Goal: Task Accomplishment & Management: Manage account settings

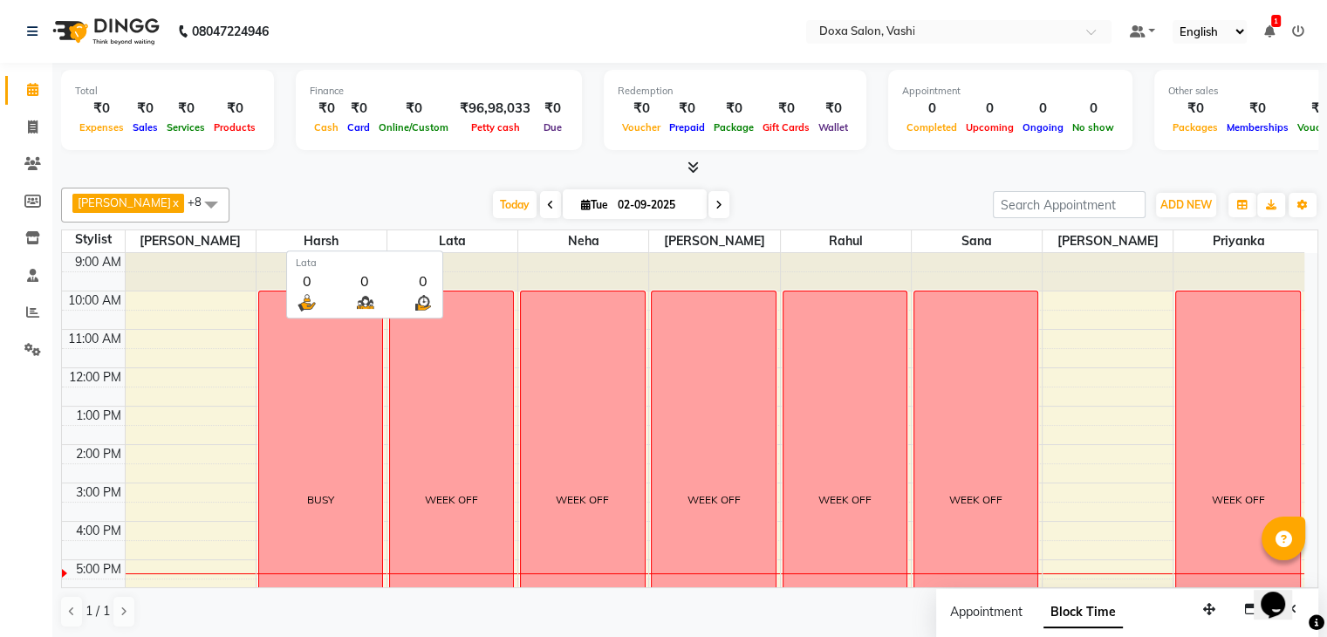
scroll to position [160, 0]
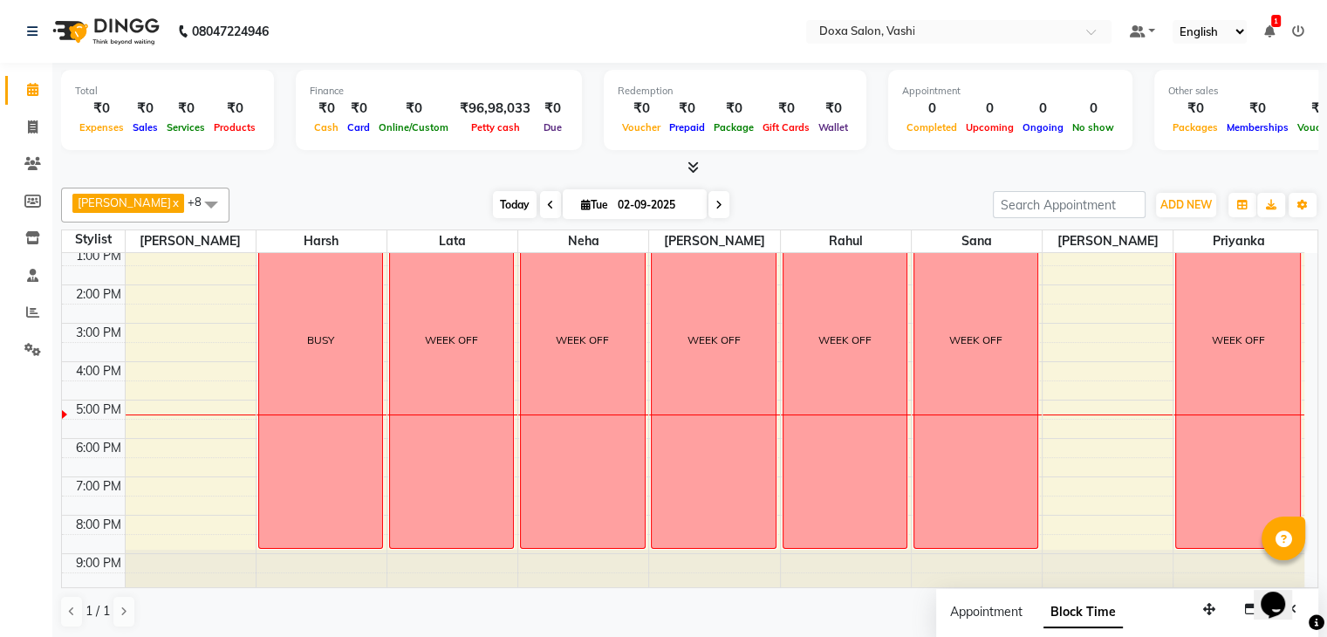
click at [493, 202] on span "Today" at bounding box center [515, 204] width 44 height 27
click at [501, 203] on span "Today" at bounding box center [515, 204] width 44 height 27
click at [37, 166] on icon at bounding box center [32, 163] width 17 height 13
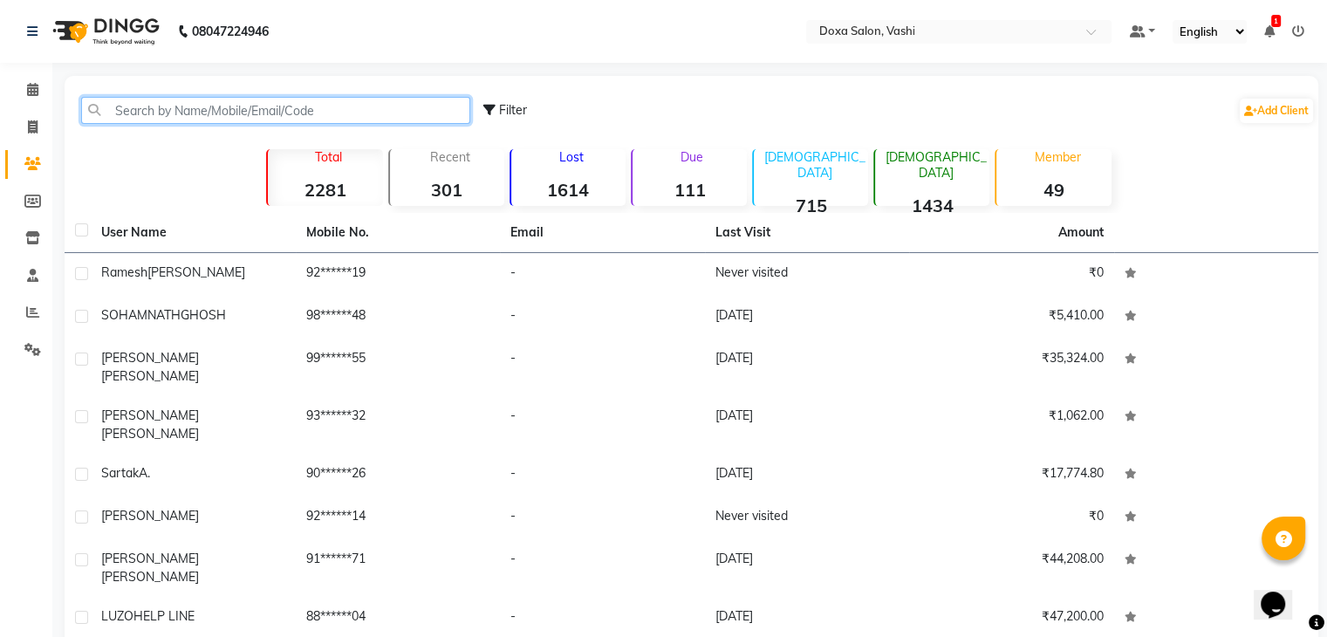
click at [159, 120] on input "text" at bounding box center [275, 110] width 389 height 27
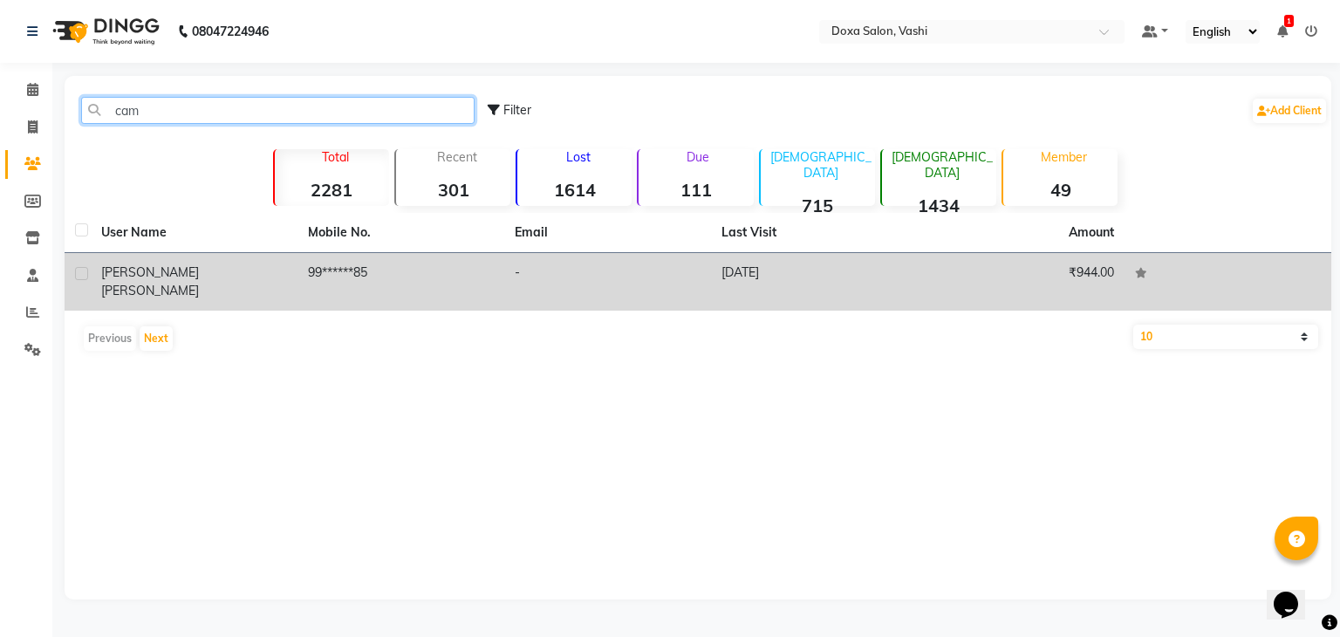
type input "cam"
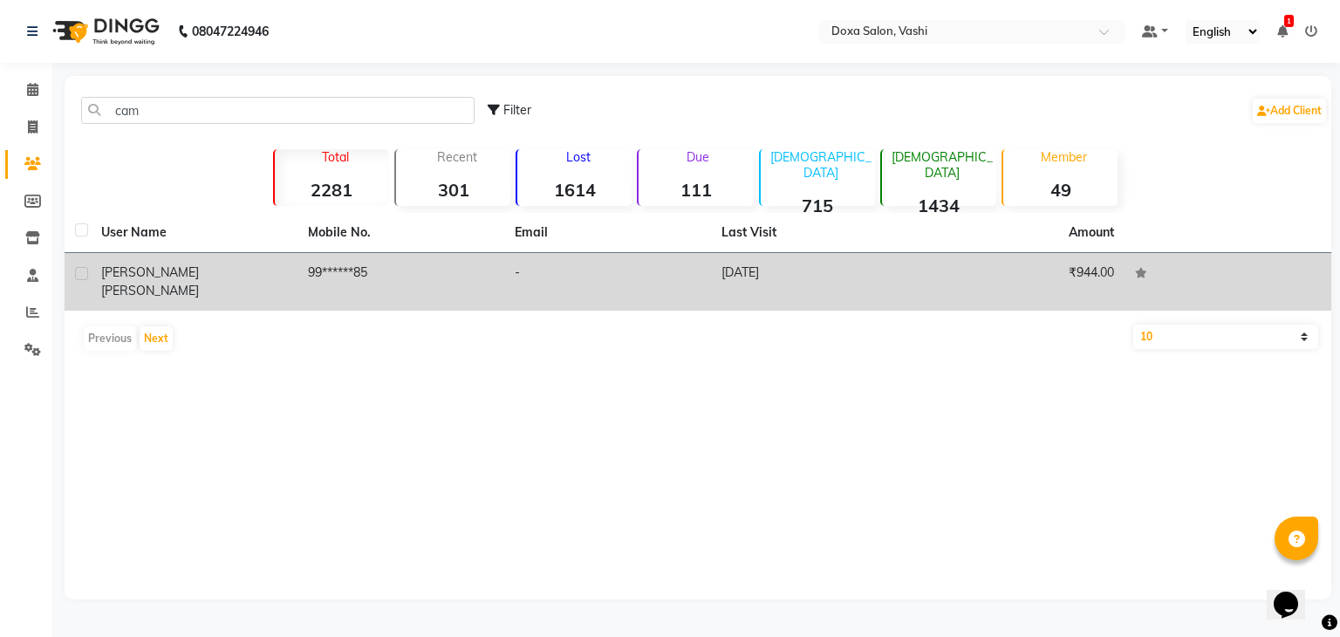
click at [199, 283] on span "[PERSON_NAME]" at bounding box center [150, 291] width 98 height 16
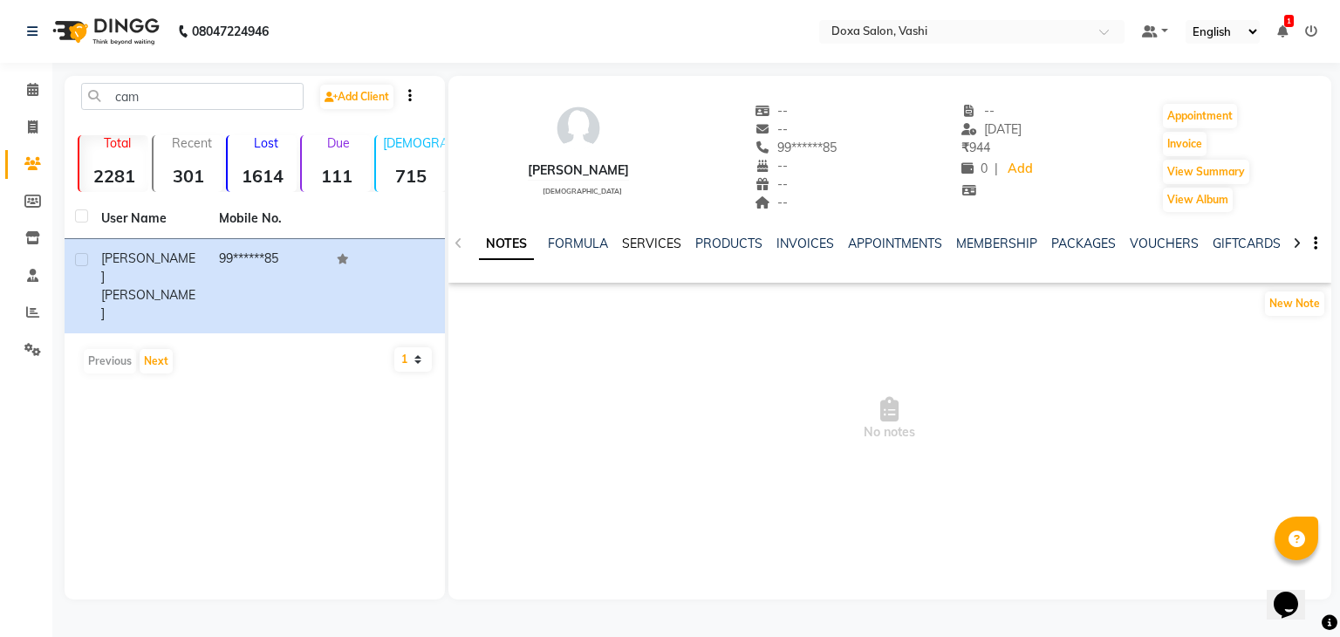
click at [661, 244] on link "SERVICES" at bounding box center [651, 244] width 59 height 16
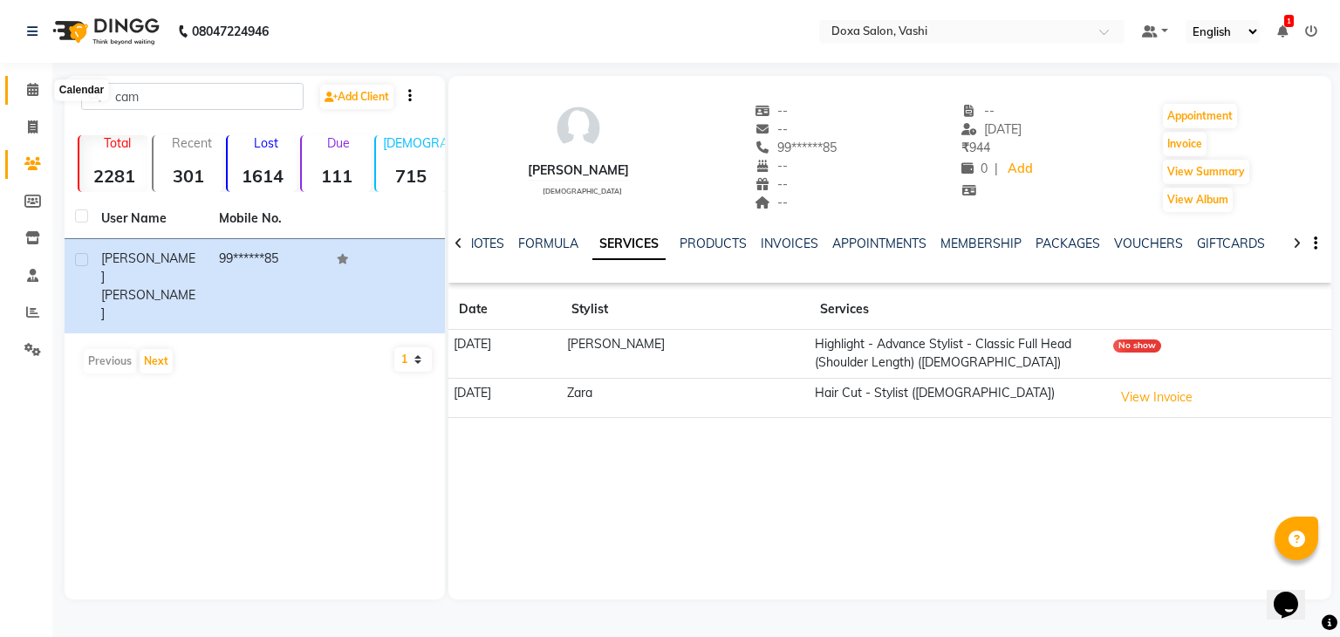
click at [38, 92] on icon at bounding box center [32, 89] width 11 height 13
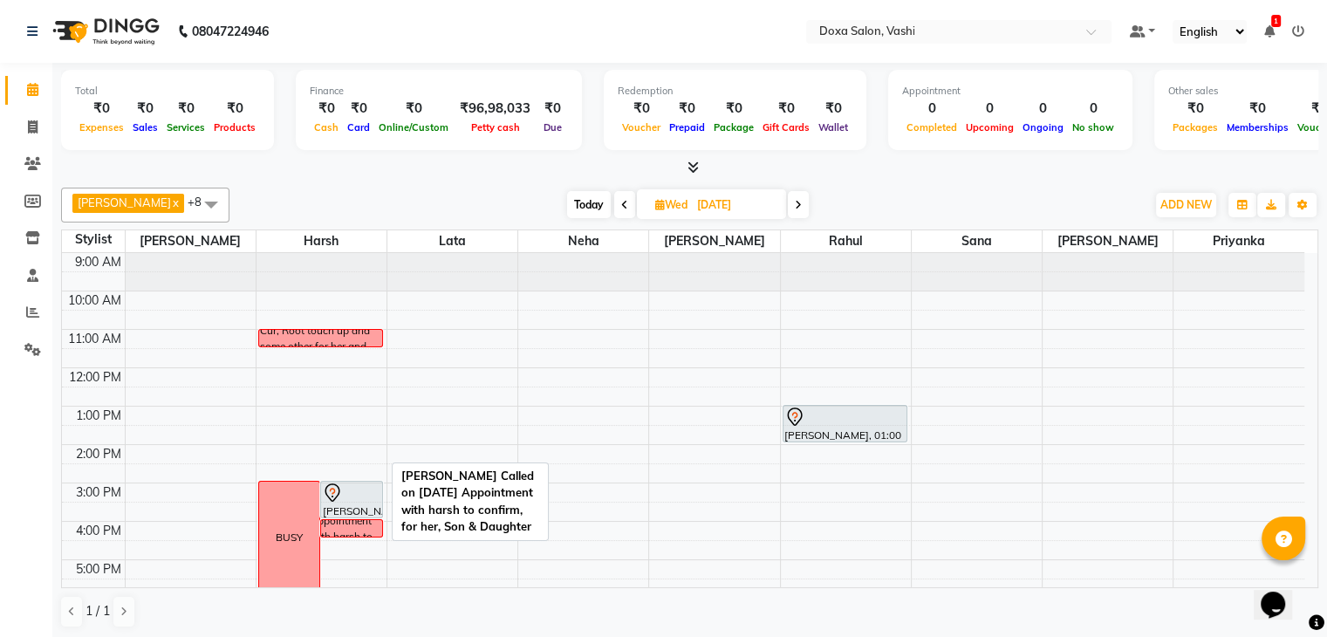
click at [370, 531] on div "[PERSON_NAME] Called on [DATE] Appointment with harsh to confirm, for her, Son …" at bounding box center [352, 528] width 85 height 93
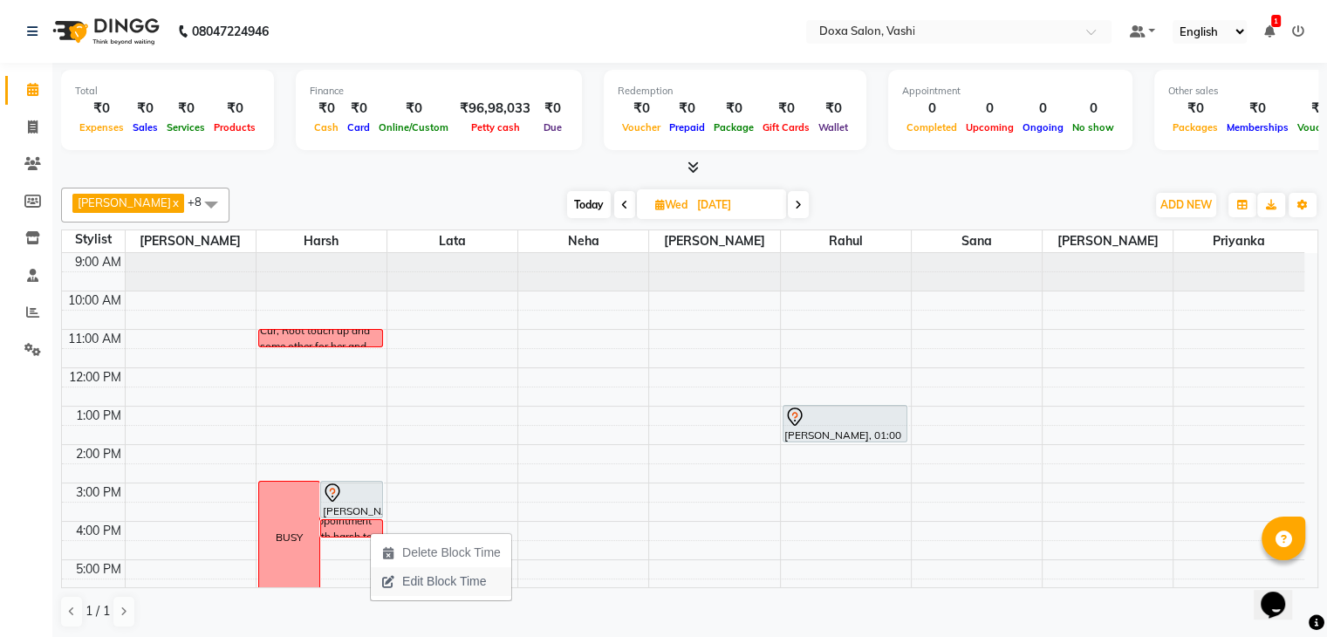
click at [431, 583] on span "Edit Block Time" at bounding box center [444, 581] width 84 height 18
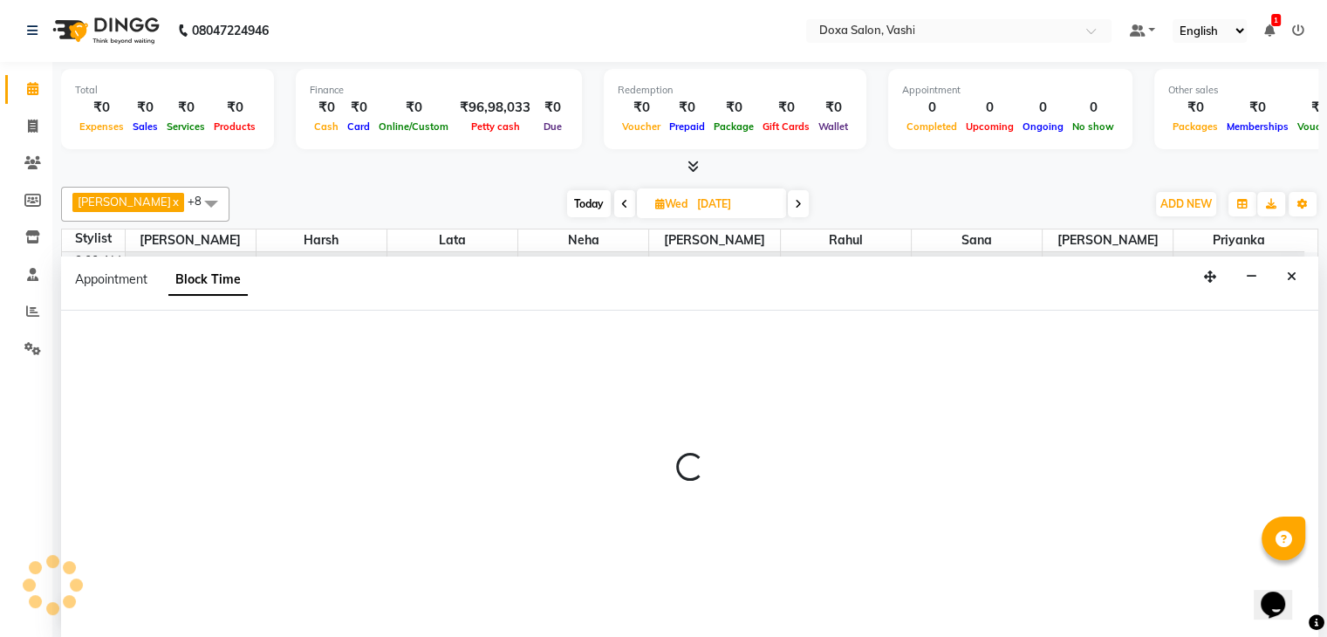
scroll to position [160, 0]
select select "6423"
select select "960"
select select "990"
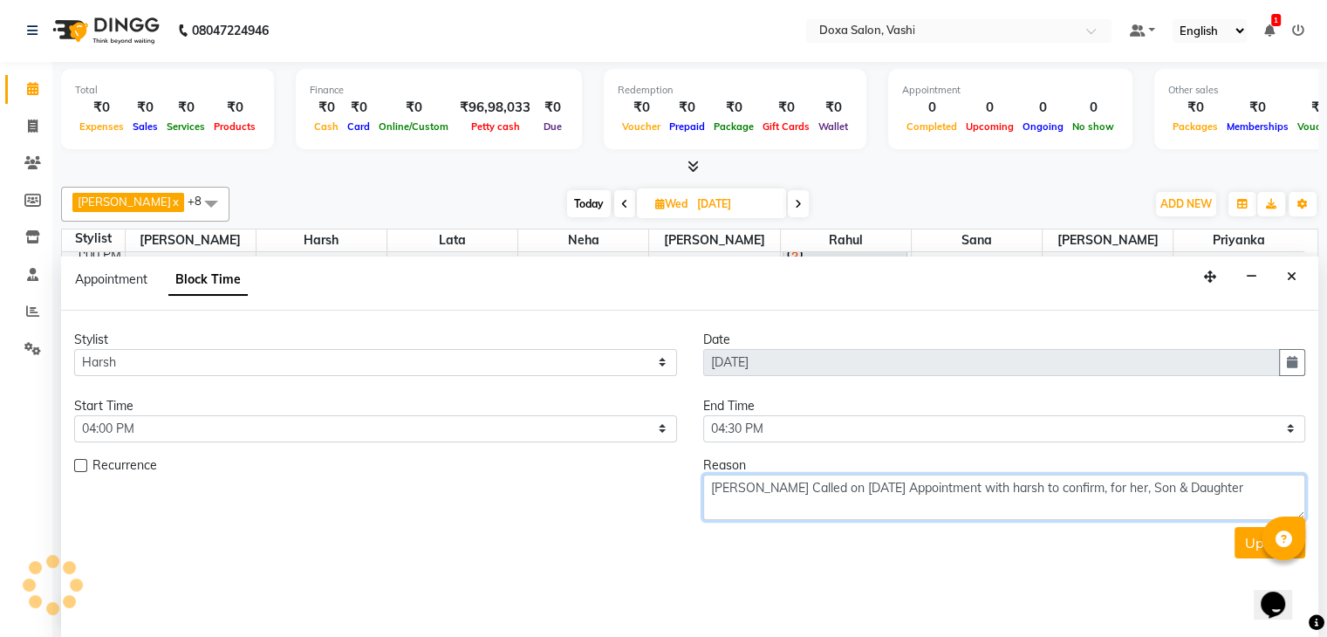
click at [1256, 485] on textarea "[PERSON_NAME] Called on [DATE] Appointment with harsh to confirm, for her, Son …" at bounding box center [1004, 497] width 603 height 45
click at [755, 510] on textarea "[PERSON_NAME] Called on [DATE] Appointment with harsh to confirm, for her, Son …" at bounding box center [1004, 497] width 603 height 45
type textarea "[PERSON_NAME] Called on [DATE] Appointment with harsh to confirm, for her, Son …"
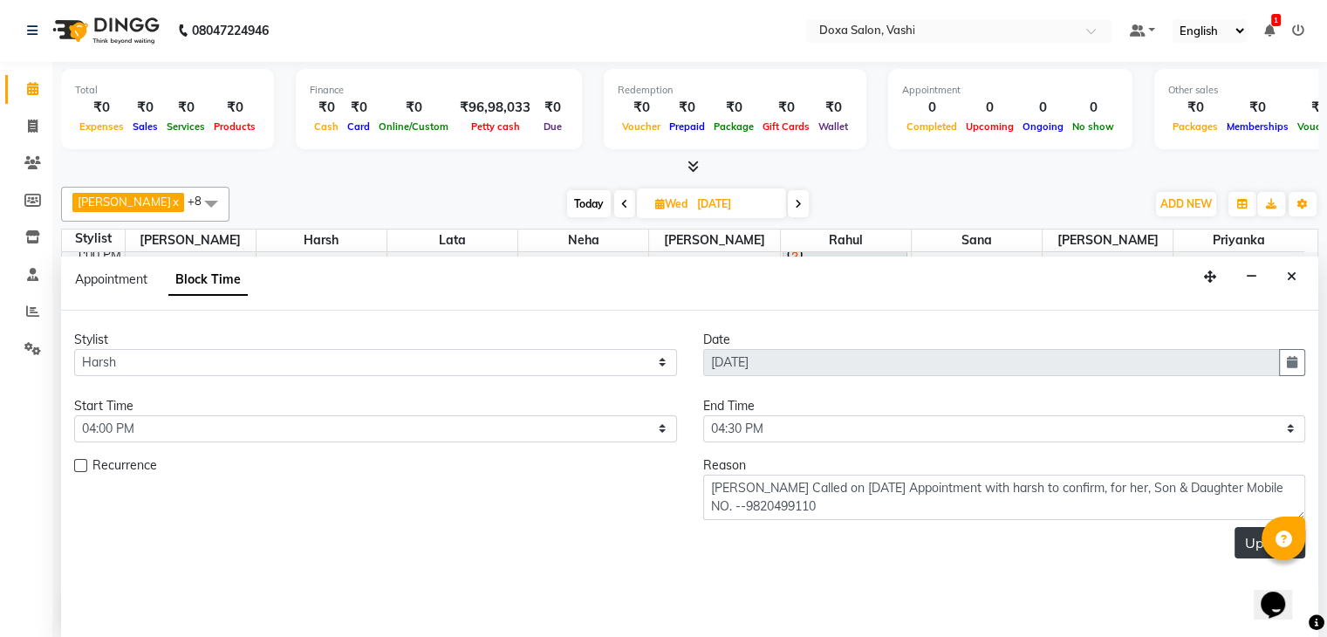
click at [1251, 537] on button "Update" at bounding box center [1270, 542] width 71 height 31
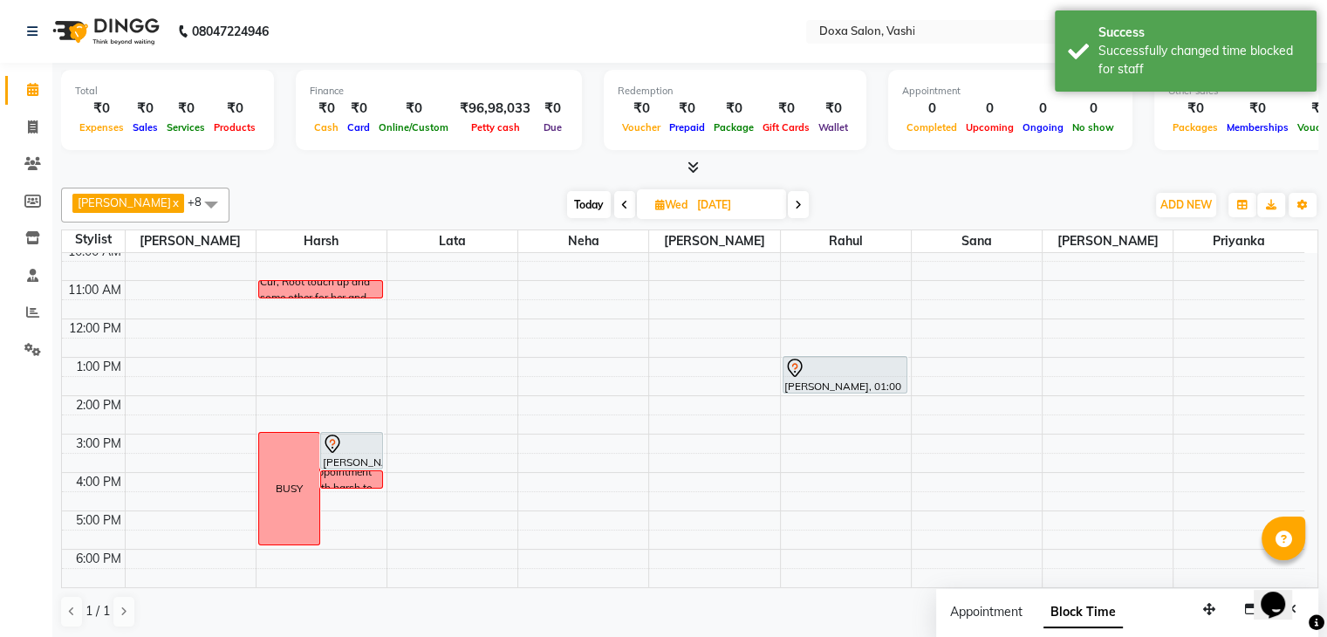
scroll to position [0, 0]
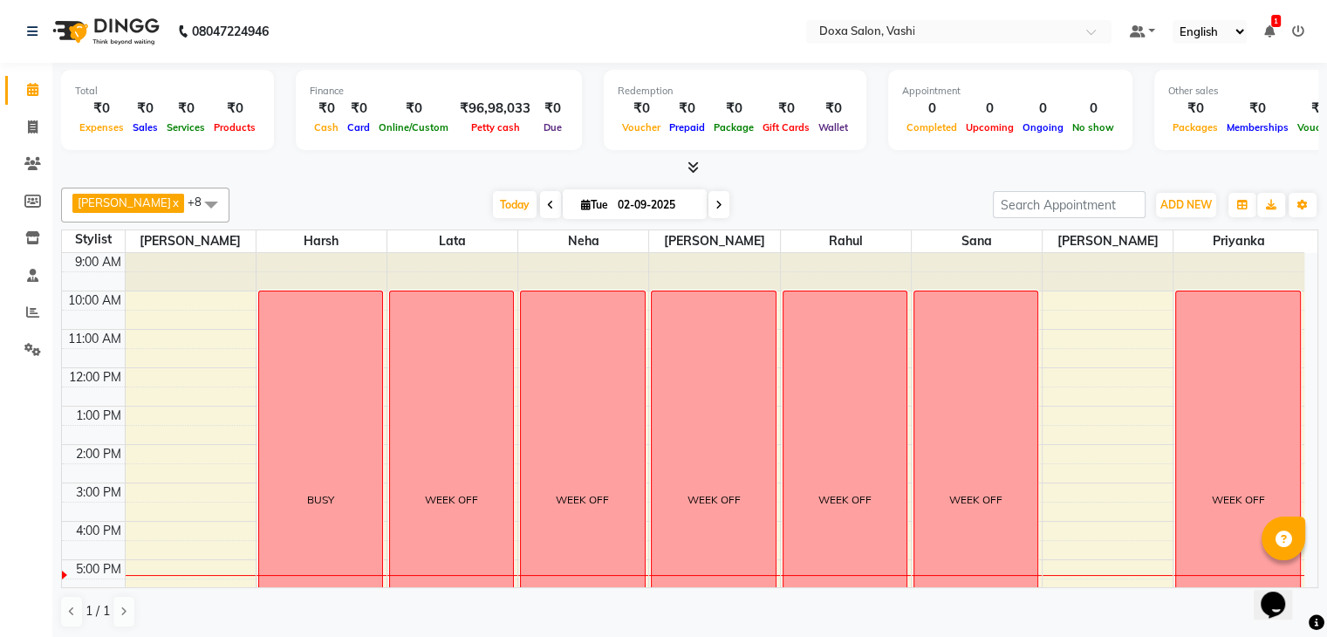
click at [716, 200] on icon at bounding box center [719, 205] width 7 height 10
type input "[DATE]"
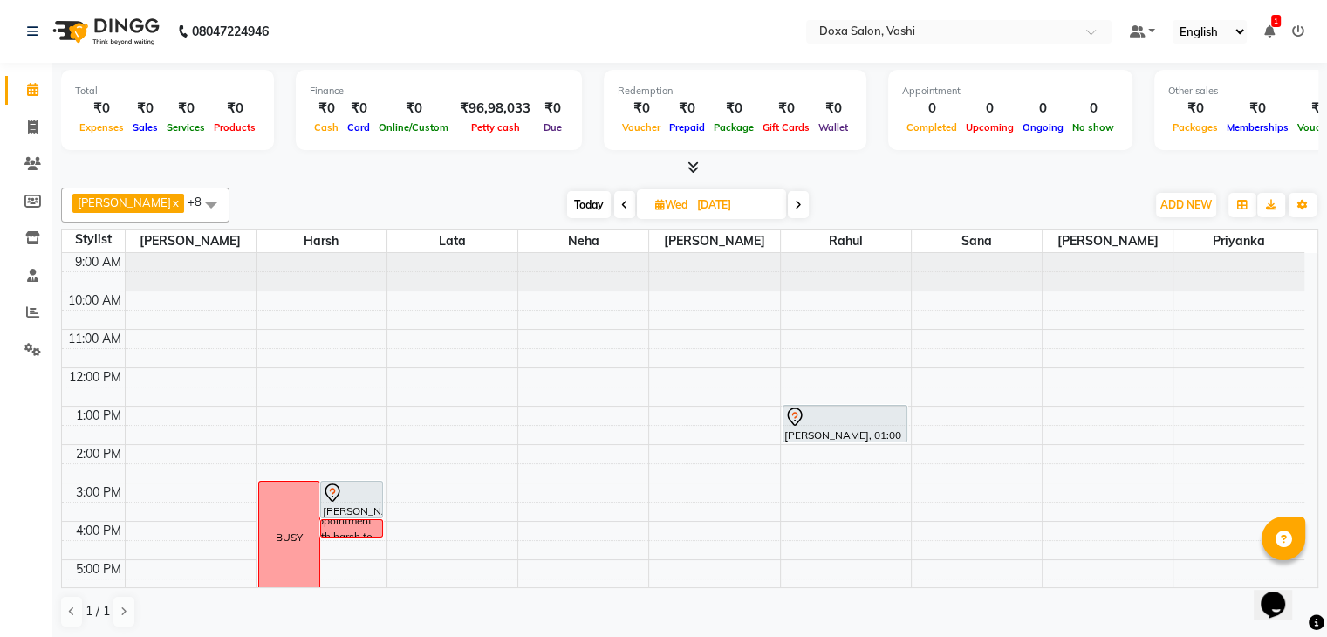
click at [264, 329] on div "9:00 AM 10:00 AM 11:00 AM 12:00 PM 1:00 PM 2:00 PM 3:00 PM 4:00 PM 5:00 PM 6:00…" at bounding box center [683, 502] width 1243 height 498
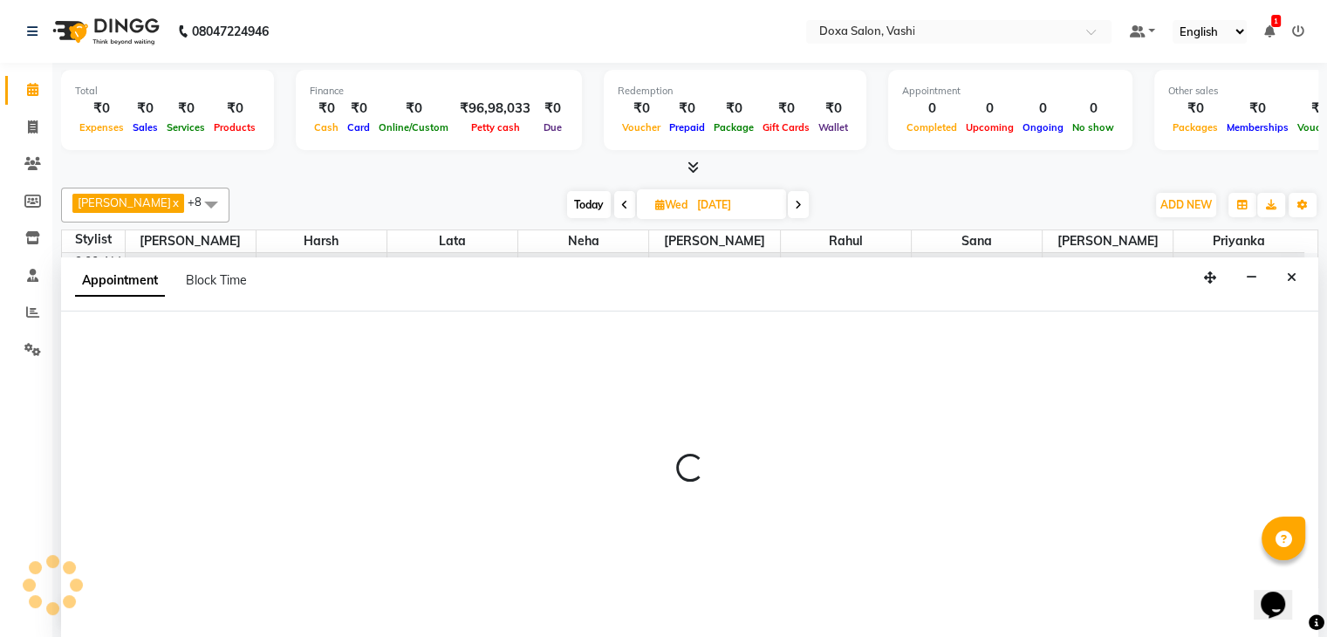
scroll to position [1, 0]
select select "6423"
select select "660"
select select "tentative"
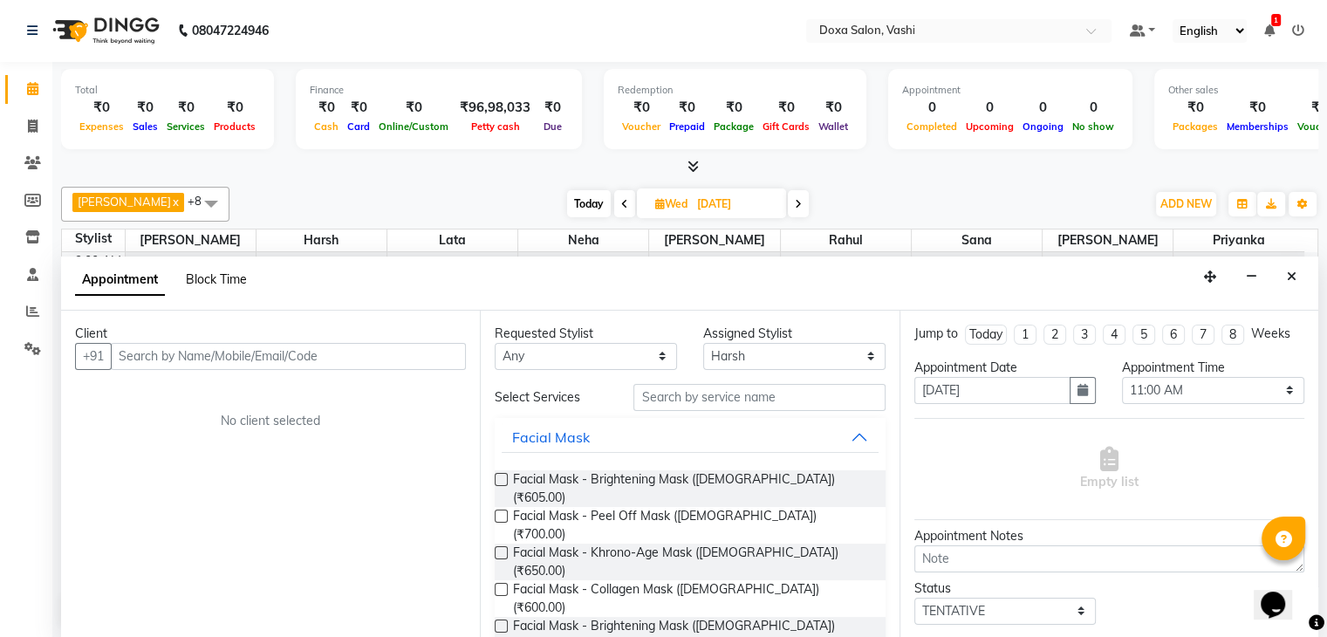
click at [188, 274] on span "Block Time" at bounding box center [216, 279] width 61 height 16
select select "6423"
select select "660"
select select "690"
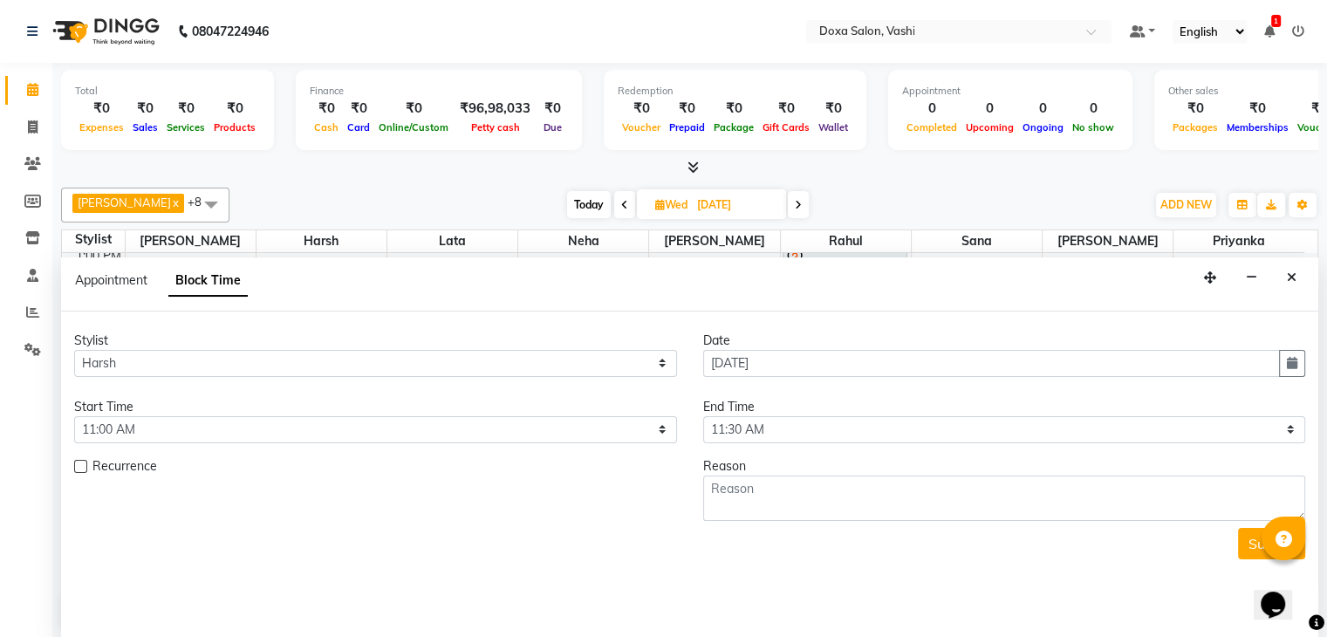
scroll to position [0, 0]
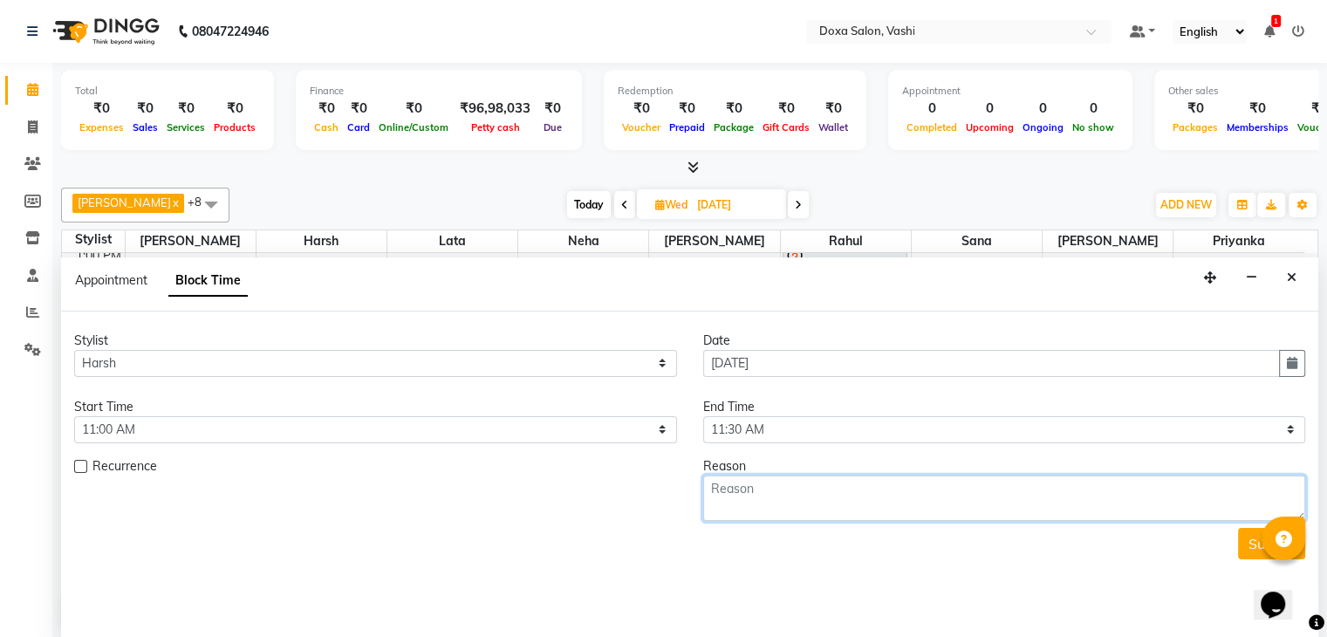
click at [758, 489] on textarea at bounding box center [1004, 498] width 603 height 45
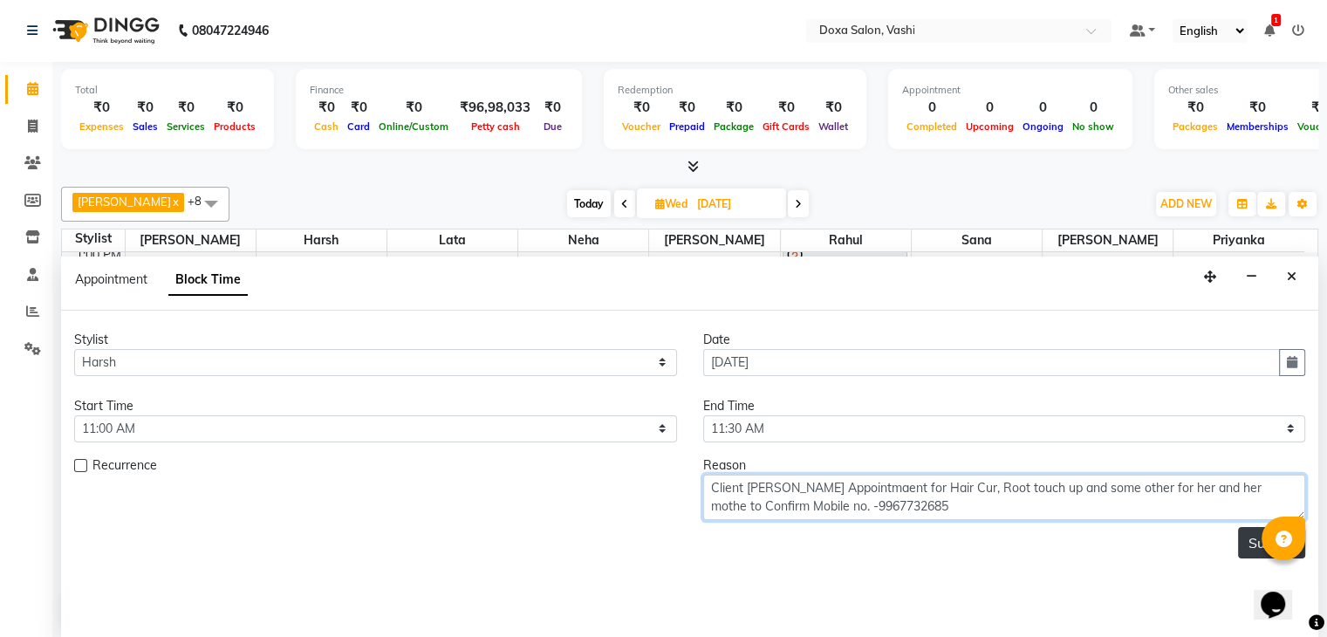
type textarea "Client [PERSON_NAME] Appointmaent for Hair Cur, Root touch up and some other fo…"
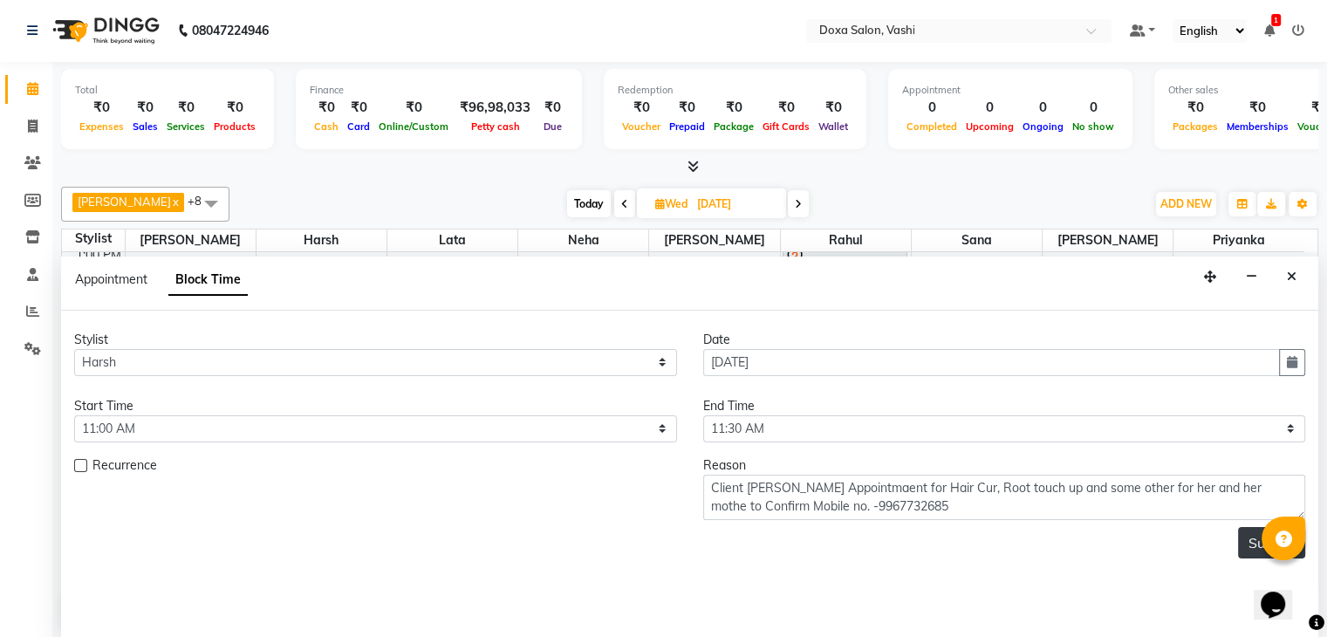
click at [1256, 545] on button "Submit" at bounding box center [1271, 542] width 67 height 31
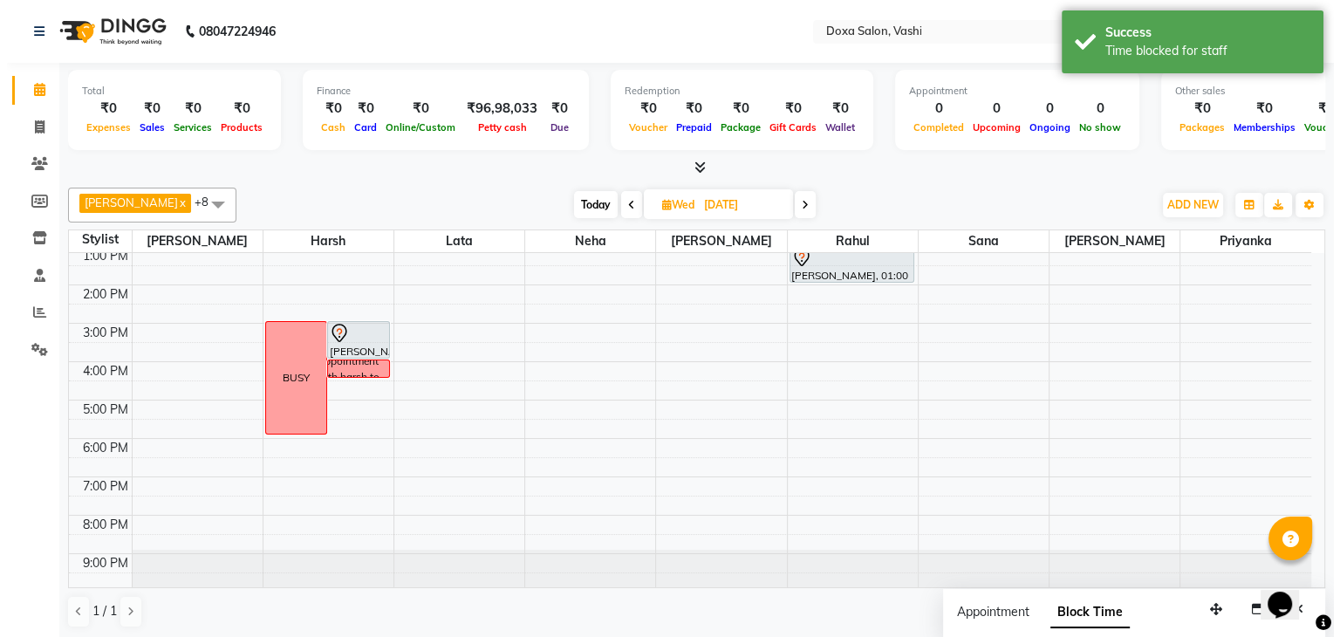
scroll to position [0, 0]
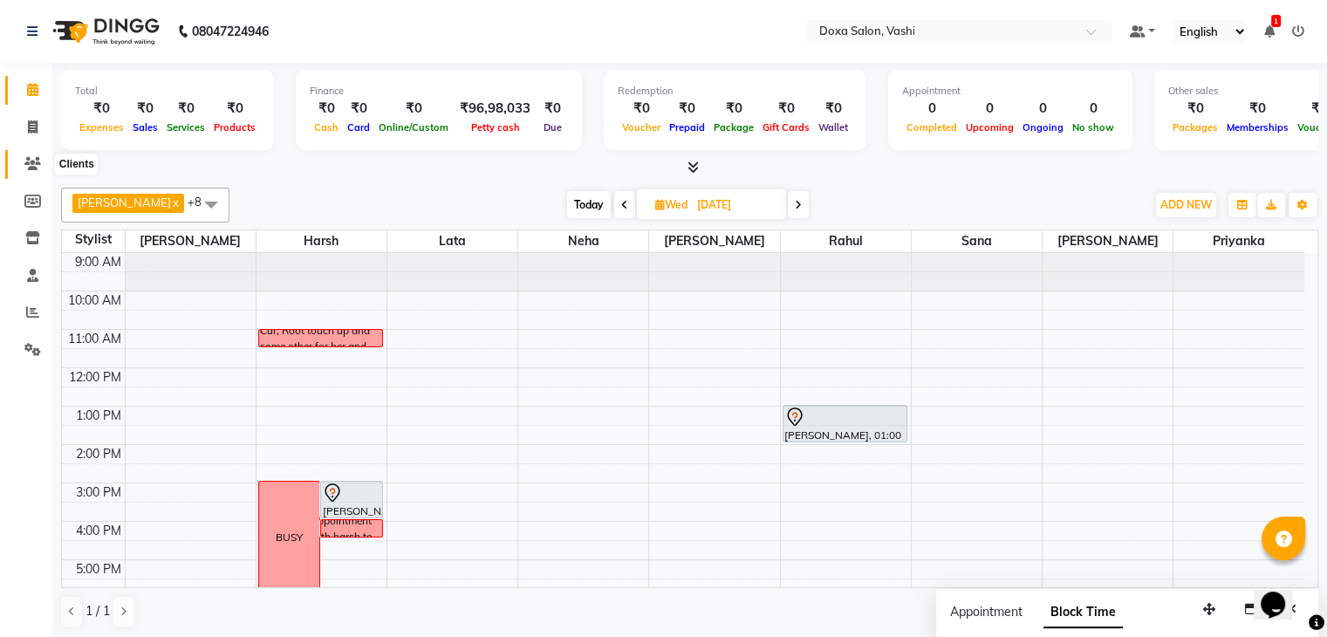
click at [31, 158] on icon at bounding box center [32, 163] width 17 height 13
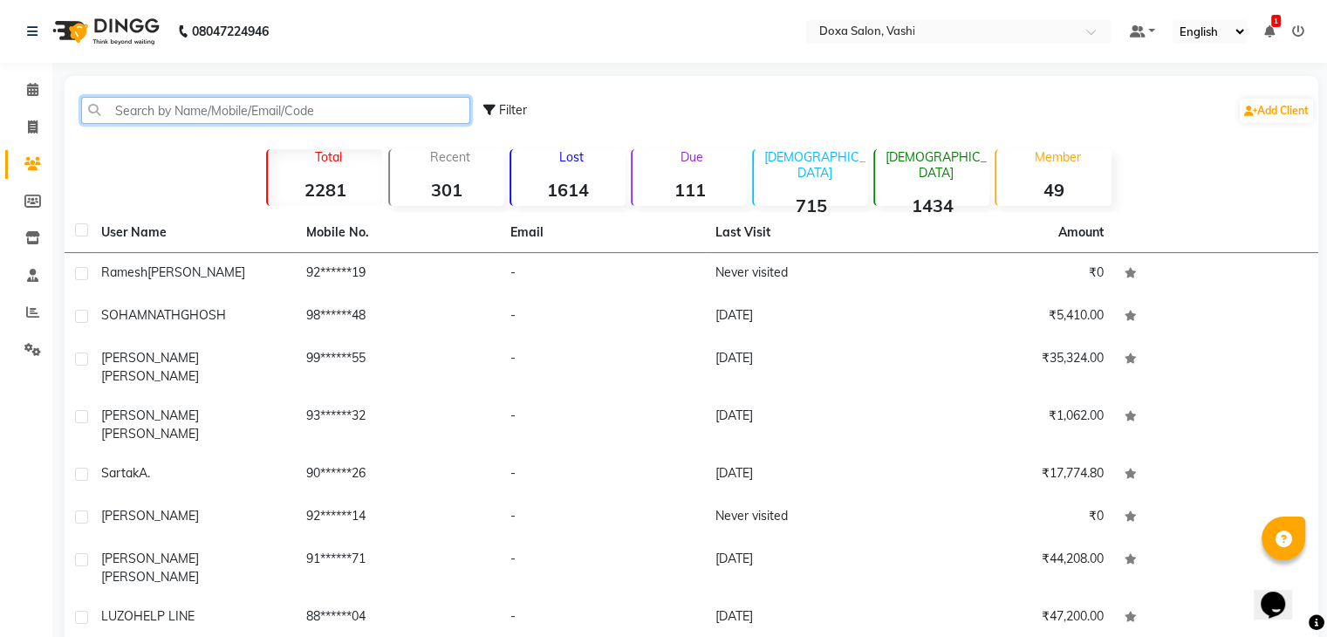
click at [173, 109] on input "text" at bounding box center [275, 110] width 389 height 27
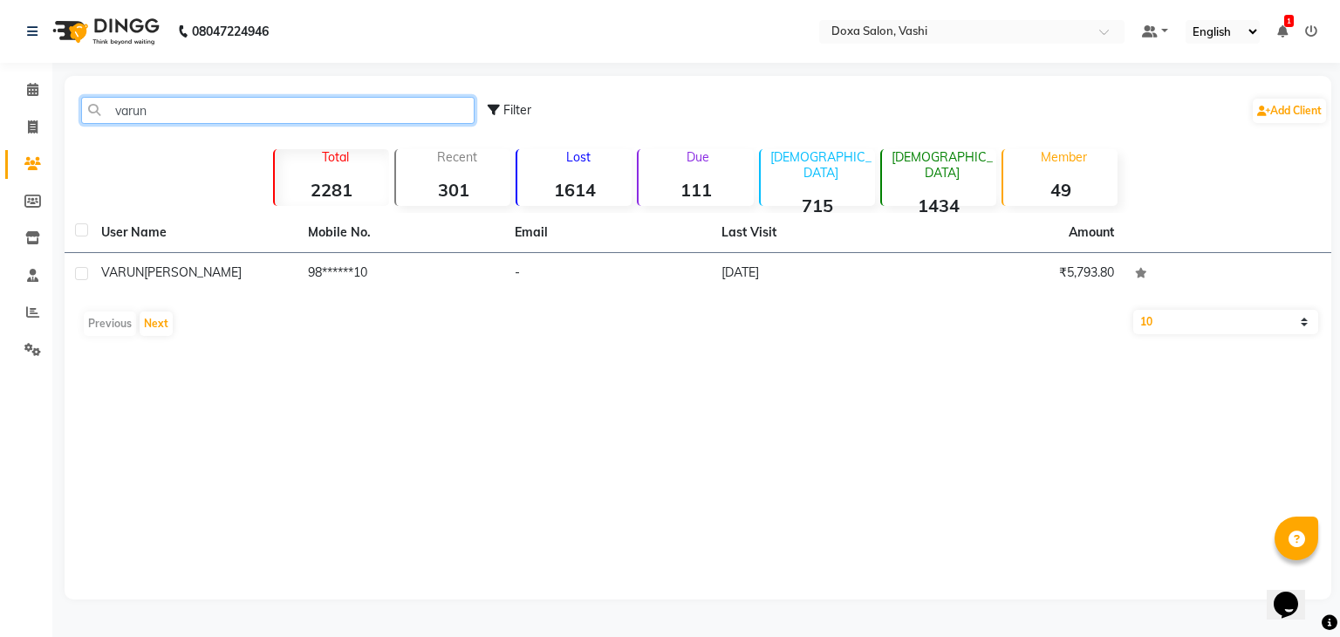
type input "varun"
drag, startPoint x: 164, startPoint y: 111, endPoint x: 73, endPoint y: 120, distance: 91.3
click at [78, 120] on div "varun" at bounding box center [278, 110] width 420 height 27
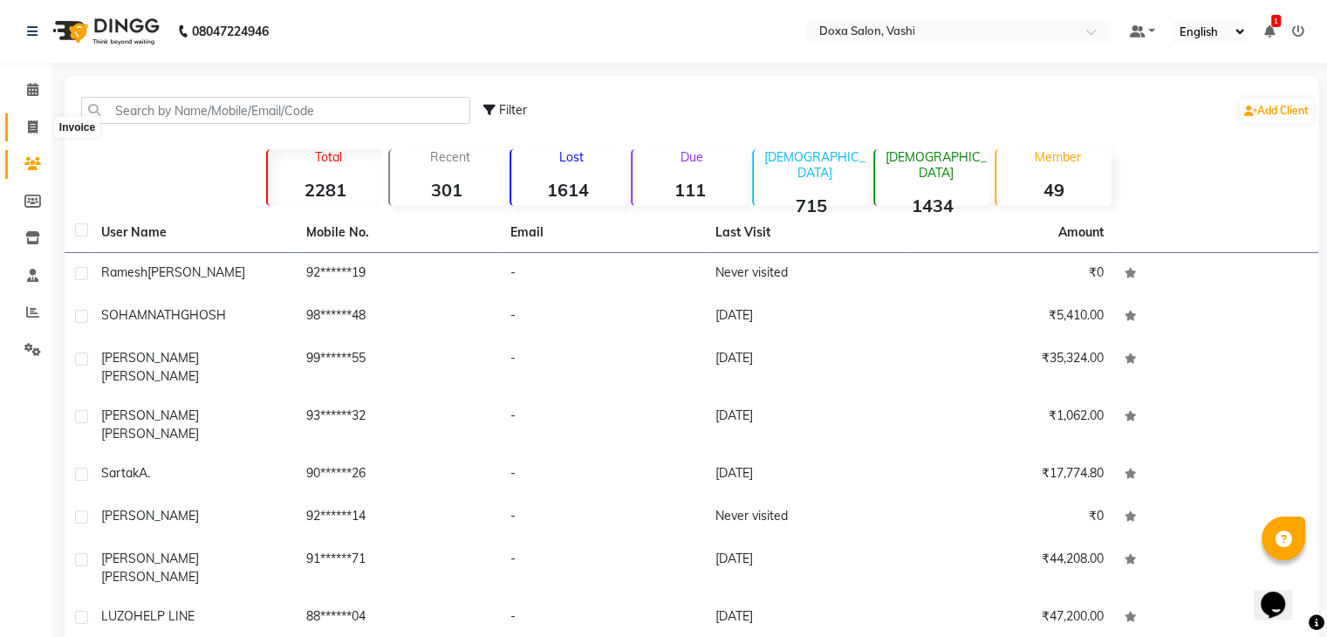
click at [25, 124] on span at bounding box center [32, 128] width 31 height 20
select select "service"
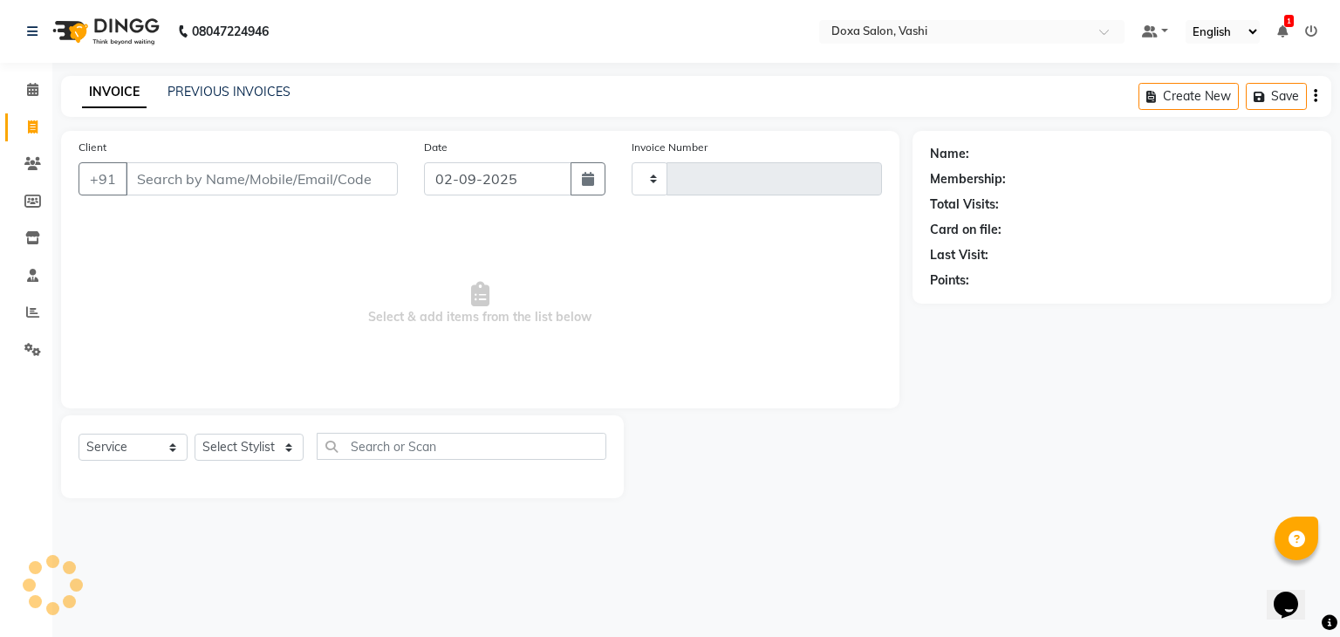
type input "1095"
select select "416"
click at [244, 95] on link "PREVIOUS INVOICES" at bounding box center [229, 92] width 123 height 16
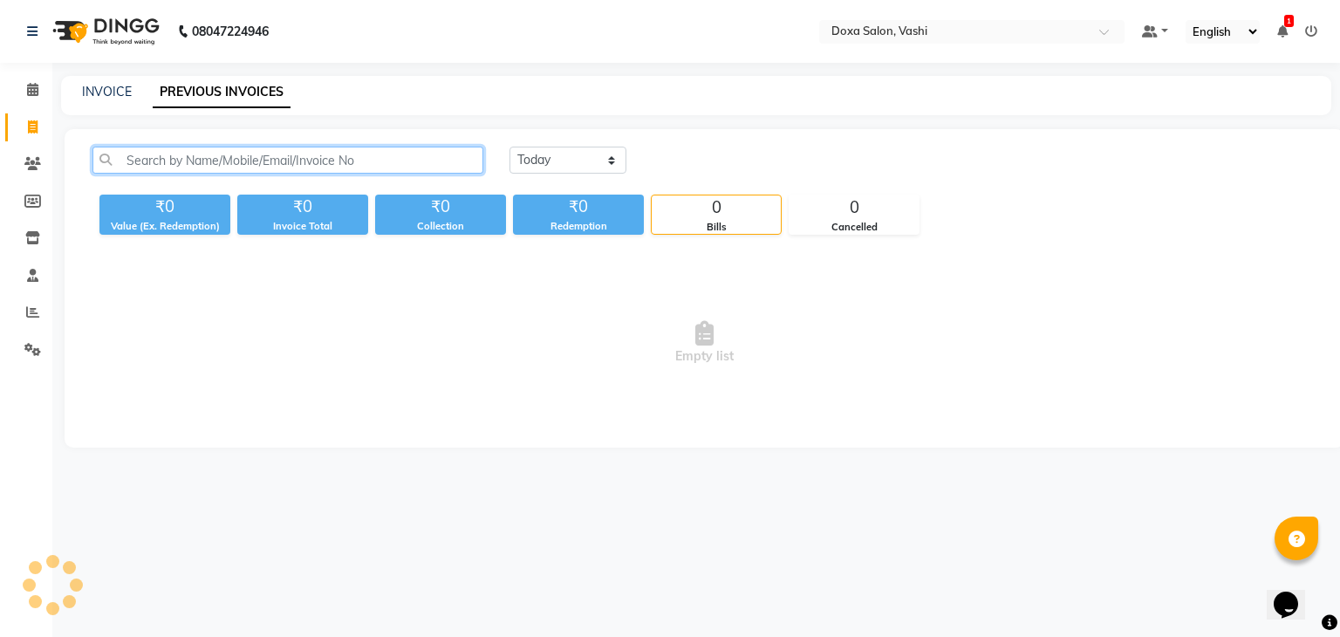
click at [198, 161] on input "text" at bounding box center [287, 160] width 391 height 27
paste input "V/2025-26/0931"
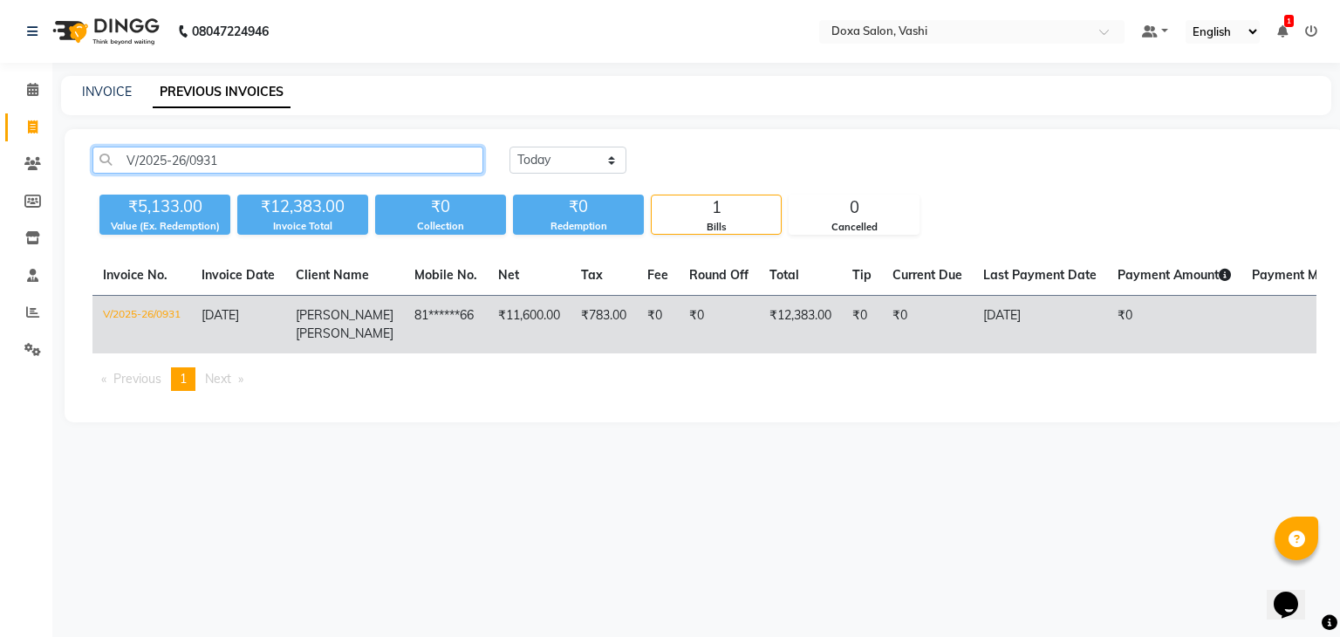
type input "V/2025-26/0931"
click at [159, 312] on td "V/2025-26/0931" at bounding box center [141, 325] width 99 height 58
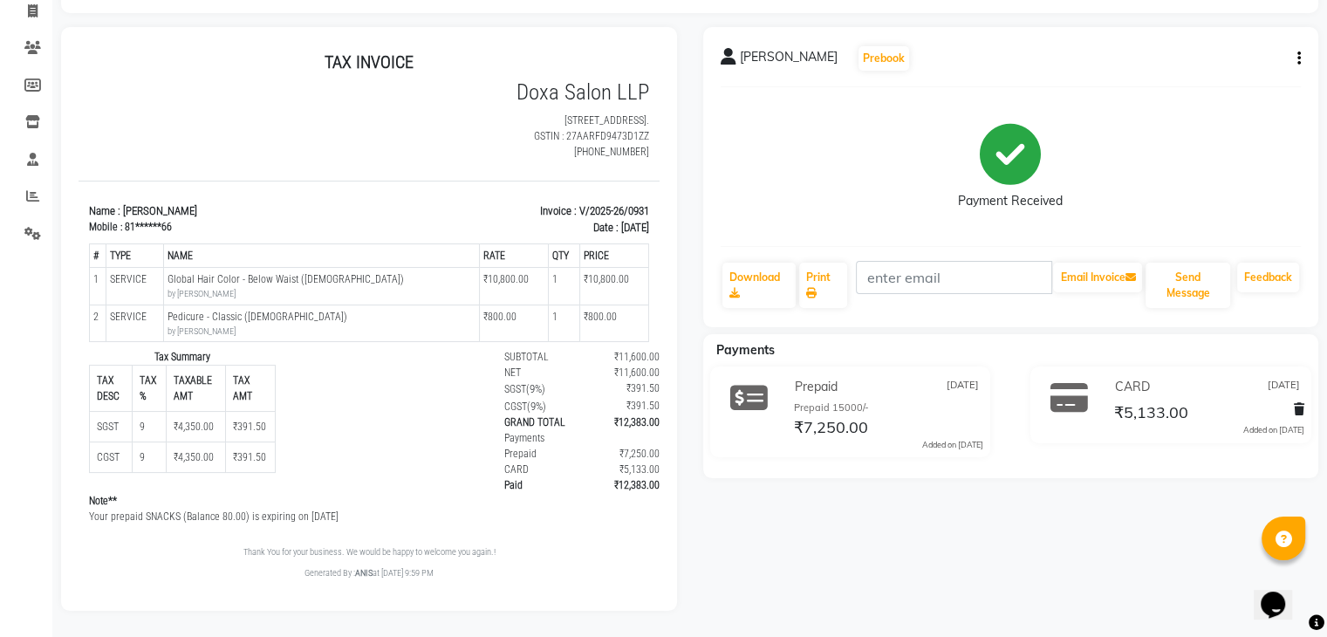
scroll to position [129, 0]
